Goal: Use online tool/utility: Use online tool/utility

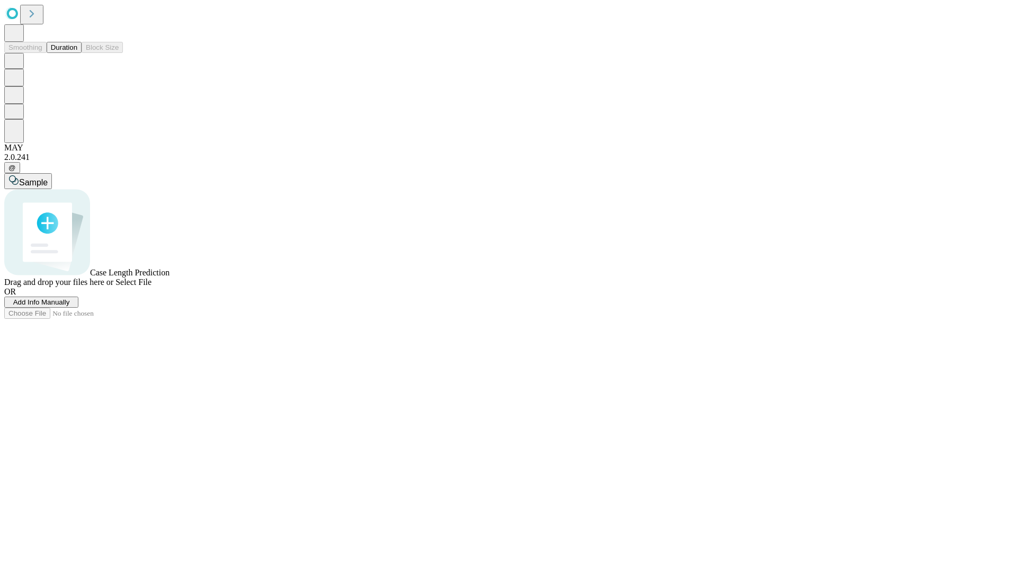
click at [77, 53] on button "Duration" at bounding box center [64, 47] width 35 height 11
click at [48, 178] on span "Sample" at bounding box center [33, 182] width 29 height 9
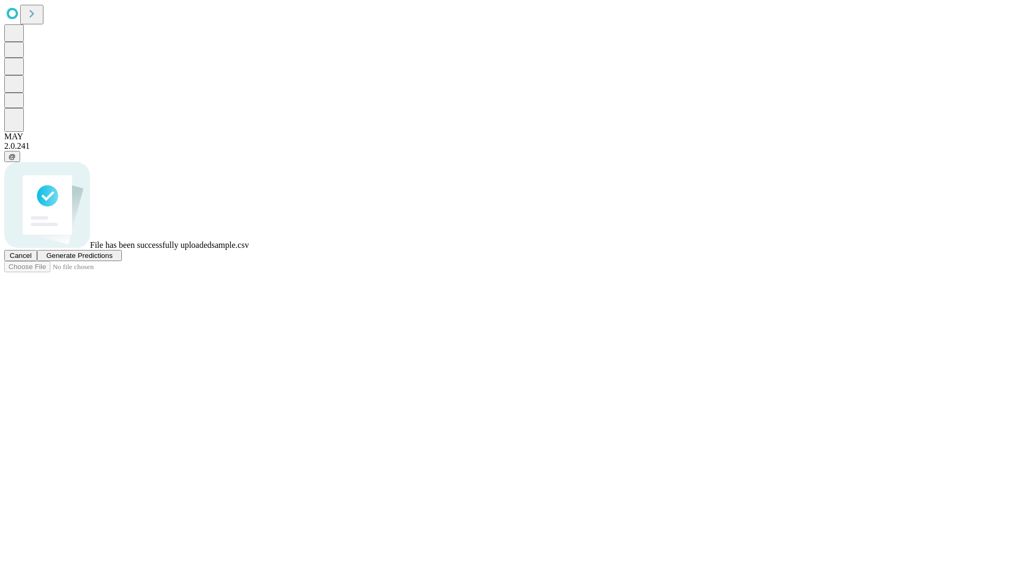
click at [112, 259] on span "Generate Predictions" at bounding box center [79, 256] width 66 height 8
